Goal: Task Accomplishment & Management: Use online tool/utility

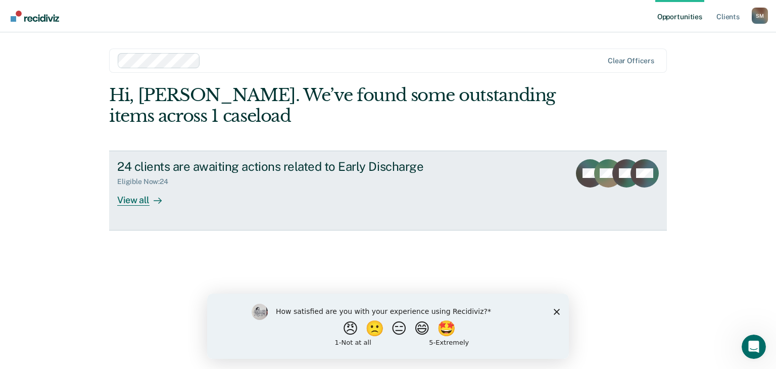
click at [137, 206] on link "24 clients are awaiting actions related to Early Discharge Eligible Now : 24 Vi…" at bounding box center [388, 191] width 558 height 80
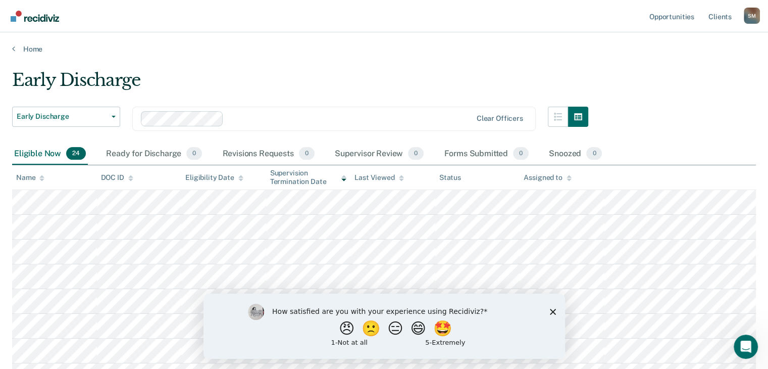
click at [553, 315] on div "How satisfied are you with your experience using Recidiviz? 😠 🙁 😑 😄 🤩 1 - Not a…" at bounding box center [384, 325] width 362 height 65
click at [550, 311] on icon "Close survey" at bounding box center [552, 311] width 6 height 6
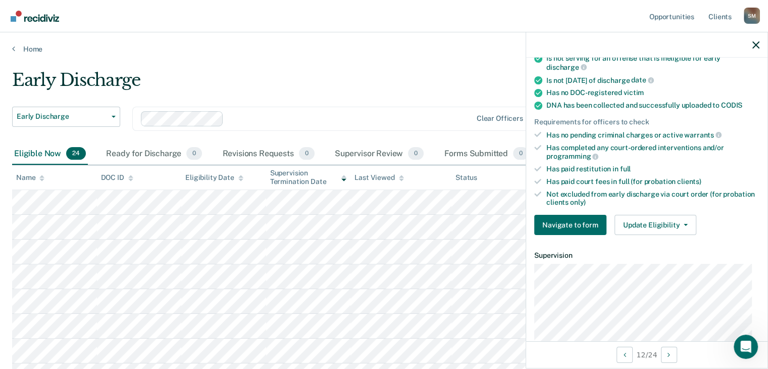
scroll to position [253, 0]
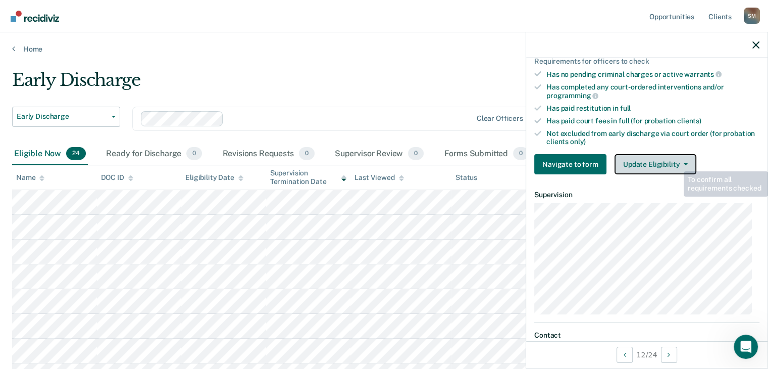
click at [676, 162] on button "Update Eligibility" at bounding box center [656, 164] width 82 height 20
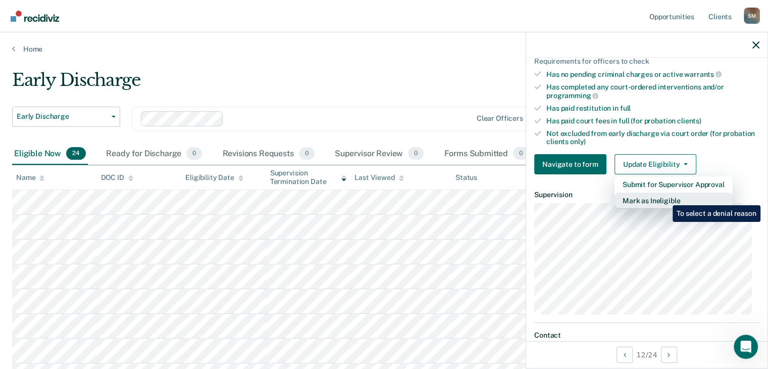
click at [665, 197] on button "Mark as Ineligible" at bounding box center [674, 200] width 118 height 16
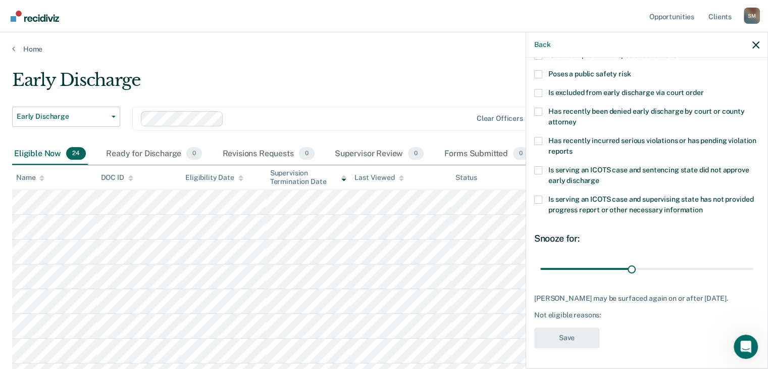
scroll to position [146, 0]
drag, startPoint x: 624, startPoint y: 261, endPoint x: 743, endPoint y: 259, distance: 119.2
type input "69"
click at [743, 260] on input "range" at bounding box center [646, 269] width 213 height 18
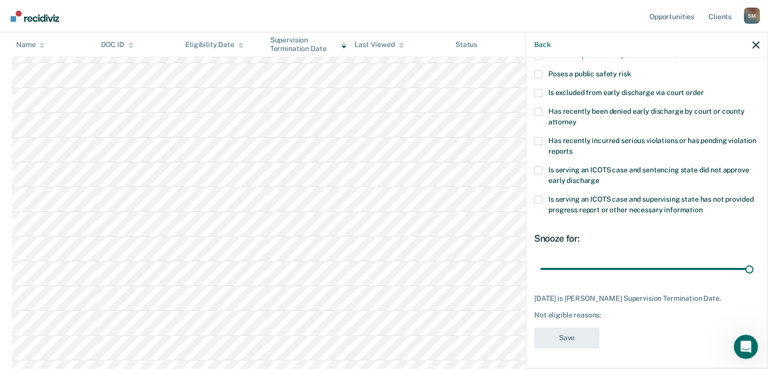
click at [652, 308] on div "[DATE] is [PERSON_NAME] Supervision Termination Date. Not eligible reasons:" at bounding box center [646, 306] width 225 height 25
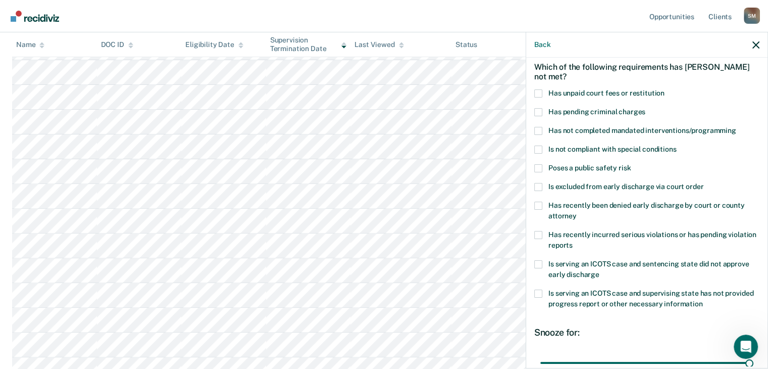
scroll to position [0, 0]
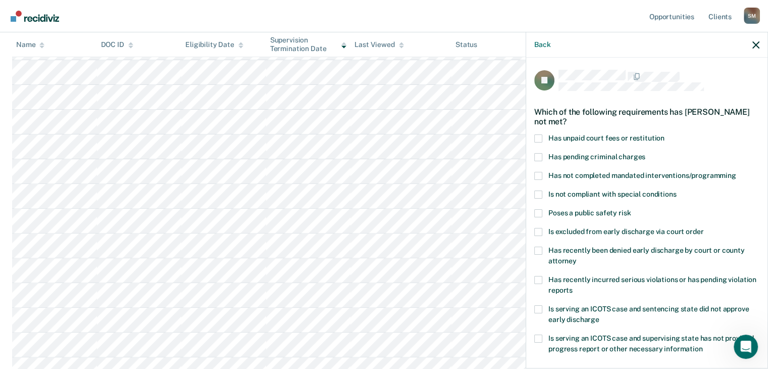
drag, startPoint x: 539, startPoint y: 231, endPoint x: 549, endPoint y: 239, distance: 12.9
click at [539, 231] on span at bounding box center [538, 232] width 8 height 8
click at [704, 228] on input "Is excluded from early discharge via court order" at bounding box center [704, 228] width 0 height 0
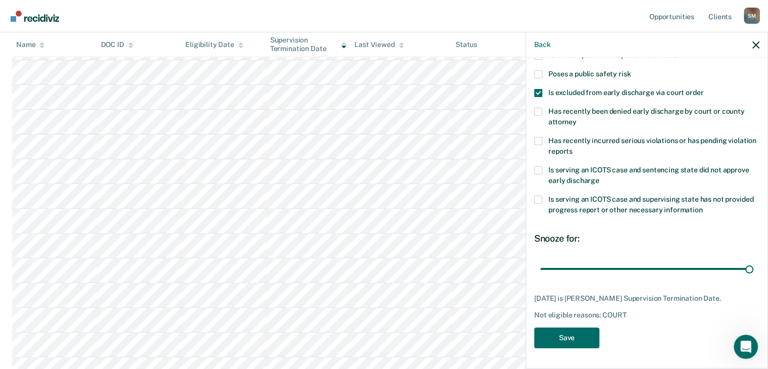
scroll to position [146, 0]
click at [571, 335] on button "Save" at bounding box center [566, 337] width 65 height 21
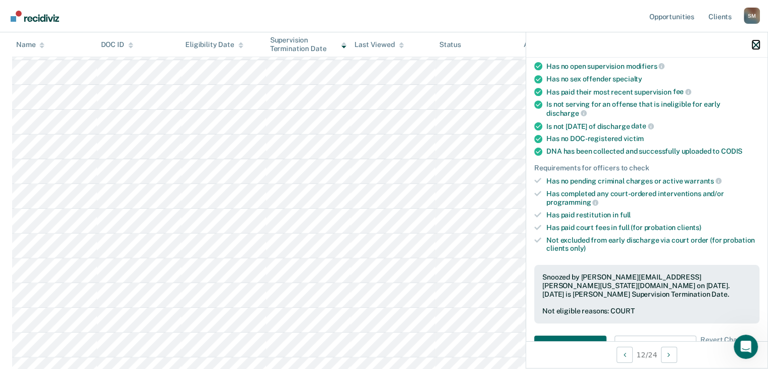
click at [758, 44] on icon "button" at bounding box center [756, 44] width 7 height 7
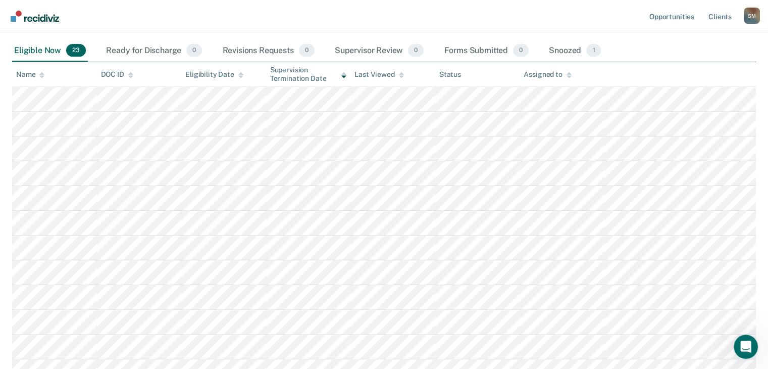
scroll to position [0, 0]
